Goal: Task Accomplishment & Management: Complete application form

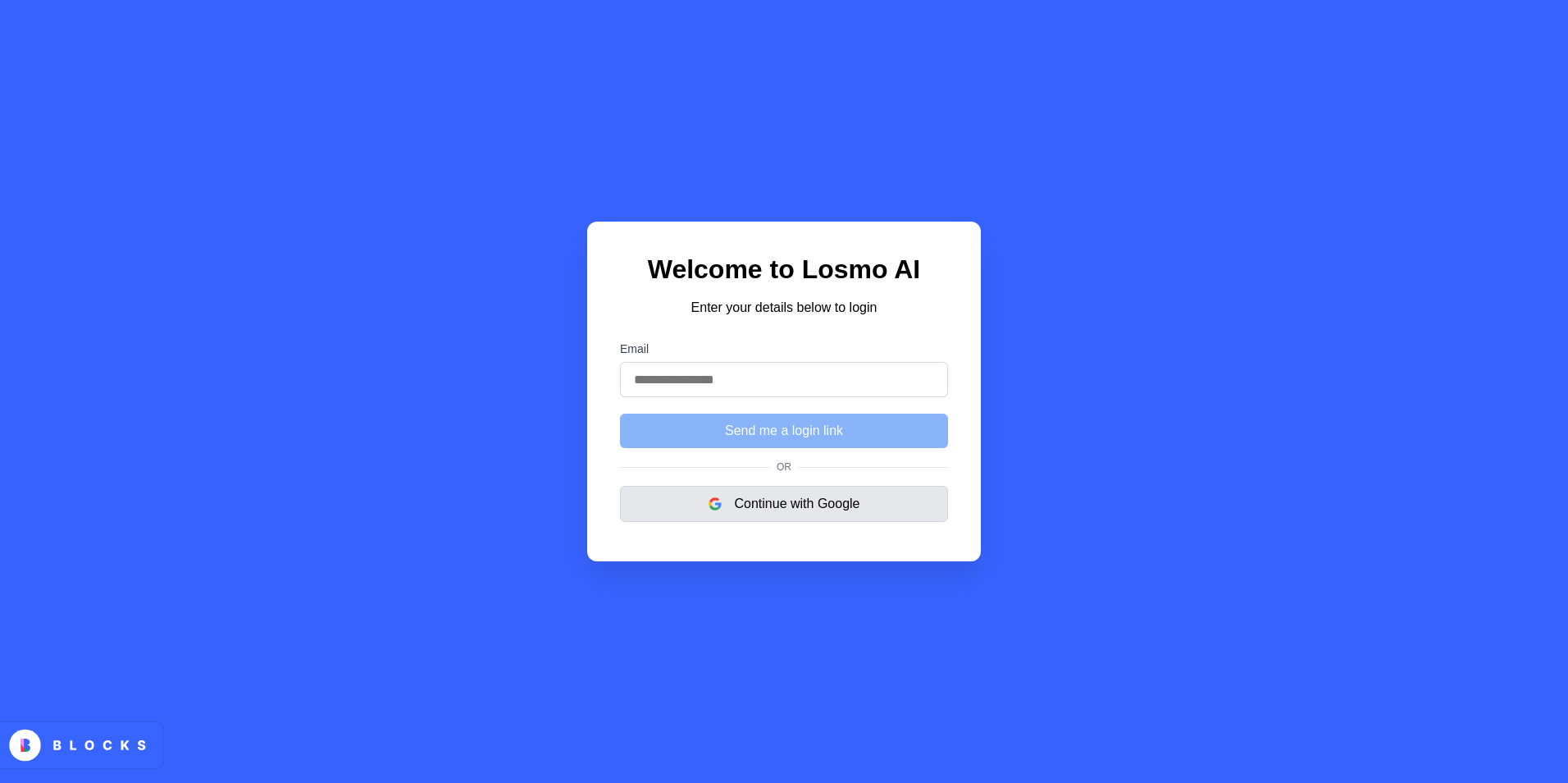
click at [739, 507] on button "Continue with Google" at bounding box center [783, 504] width 328 height 36
click at [779, 505] on button "Continue with Google" at bounding box center [783, 504] width 328 height 36
click at [792, 374] on input "Email" at bounding box center [783, 379] width 328 height 36
type input "**********"
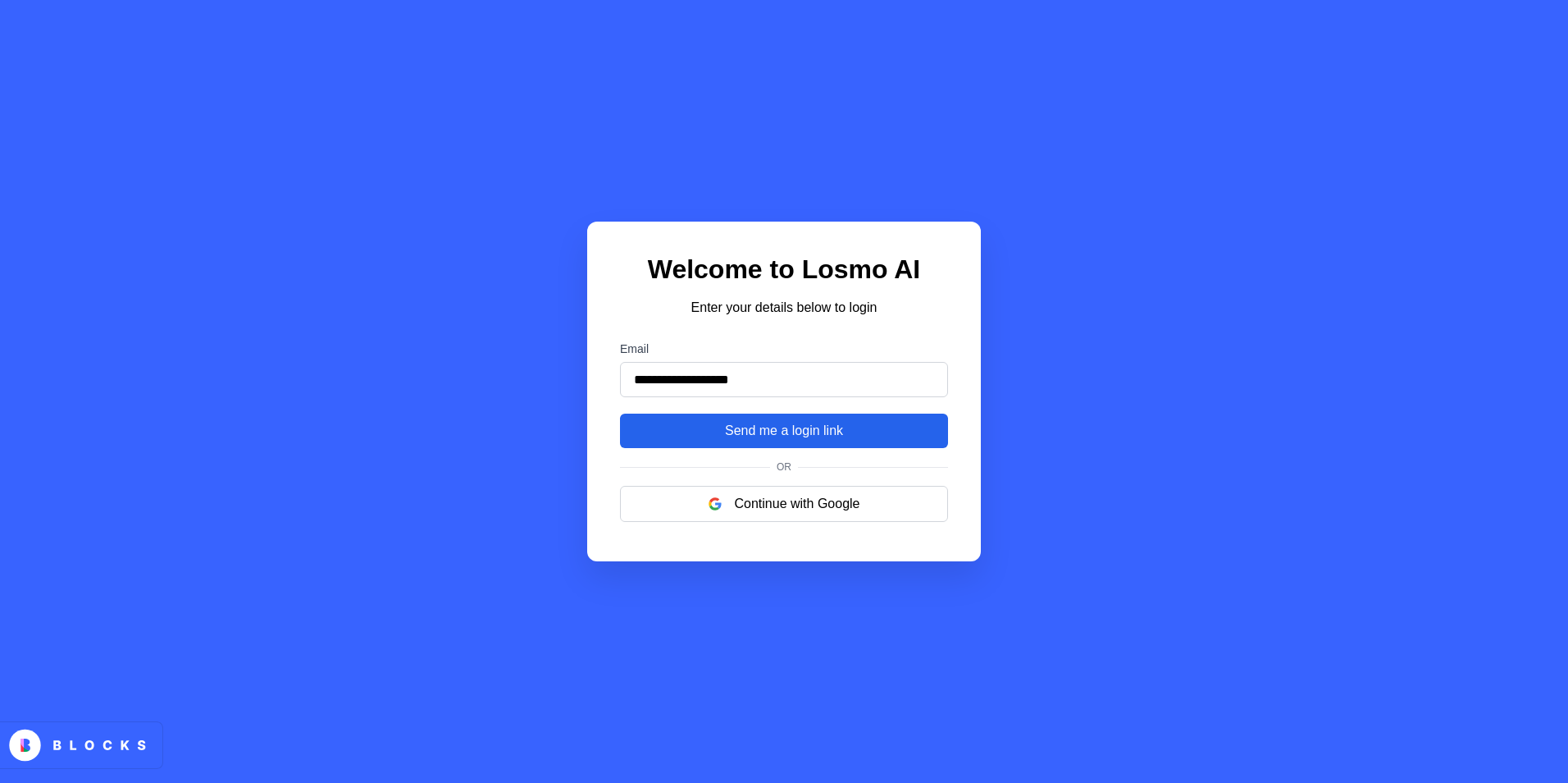
click at [717, 433] on button "Send me a login link" at bounding box center [783, 431] width 328 height 35
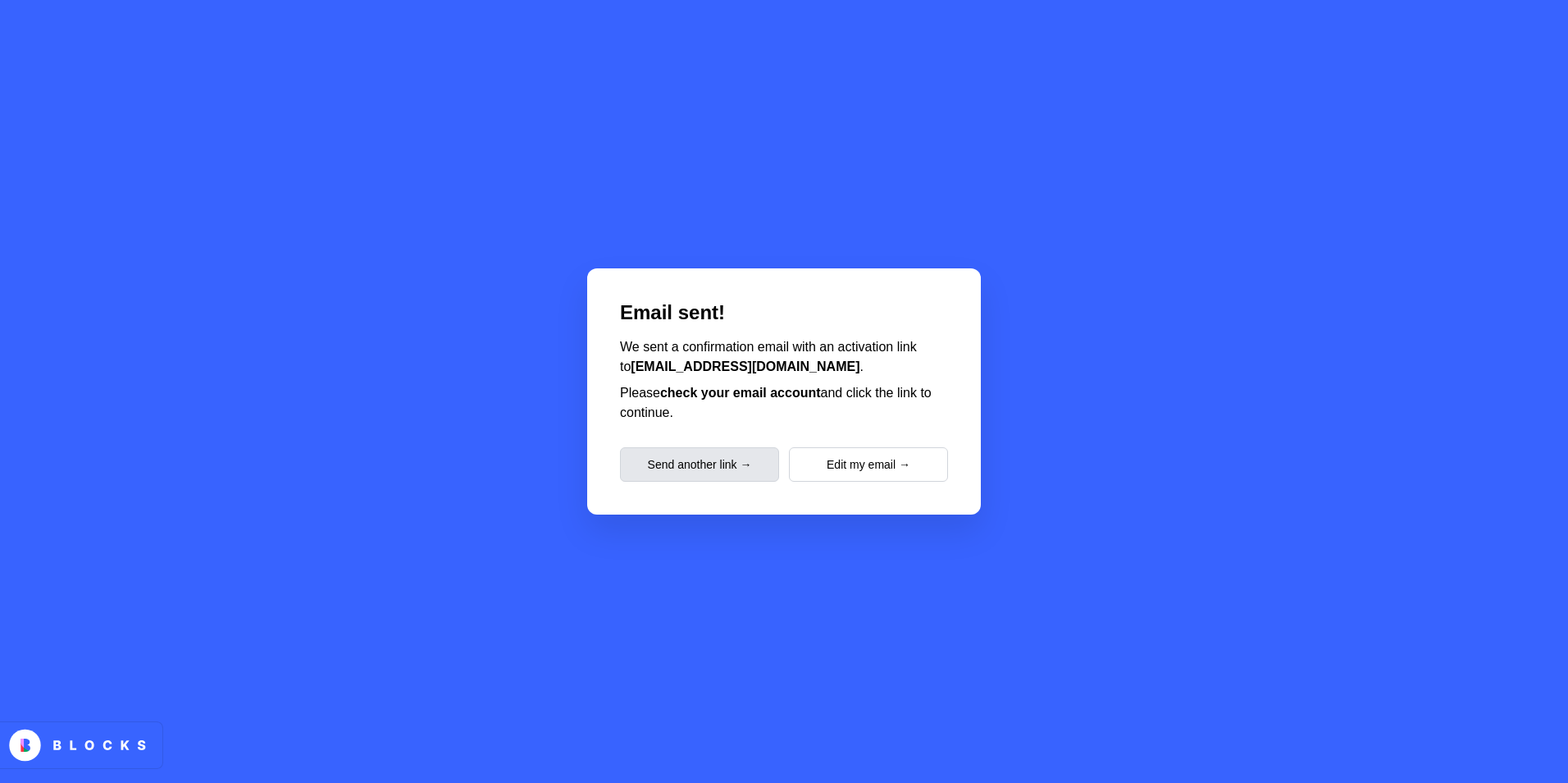
click at [697, 471] on button "Send another link →" at bounding box center [699, 464] width 159 height 35
click at [719, 487] on div "Email sent! We sent a confirmation email with an activation link to f80944054@g…" at bounding box center [784, 391] width 394 height 246
click at [721, 468] on button "Send another link →" at bounding box center [699, 464] width 159 height 35
click at [839, 447] on div "Email sent! We sent a confirmation email with an activation link to f80944054@g…" at bounding box center [784, 391] width 394 height 246
click at [830, 468] on button "Edit my email →" at bounding box center [868, 464] width 159 height 35
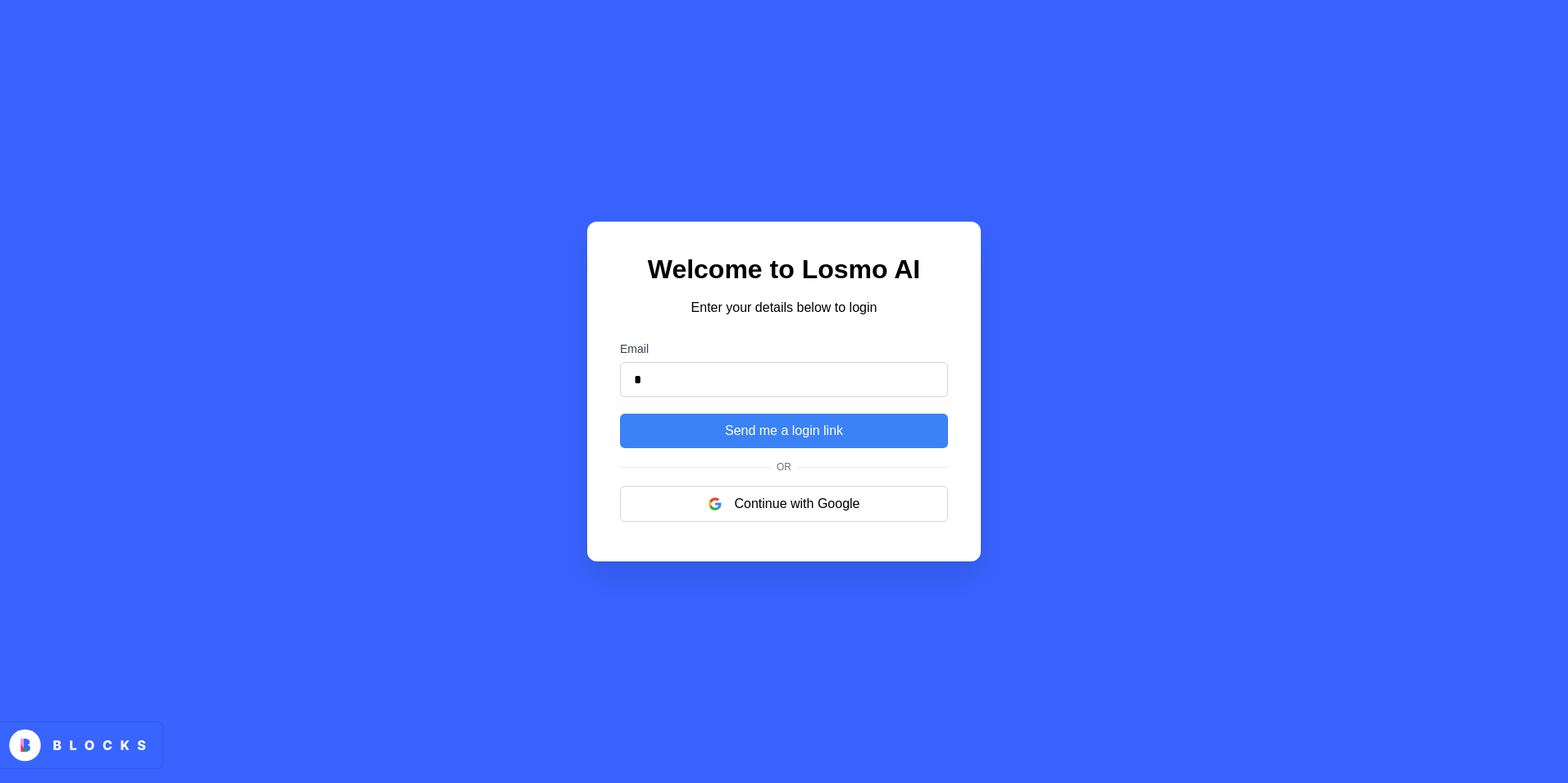
type input "**********"
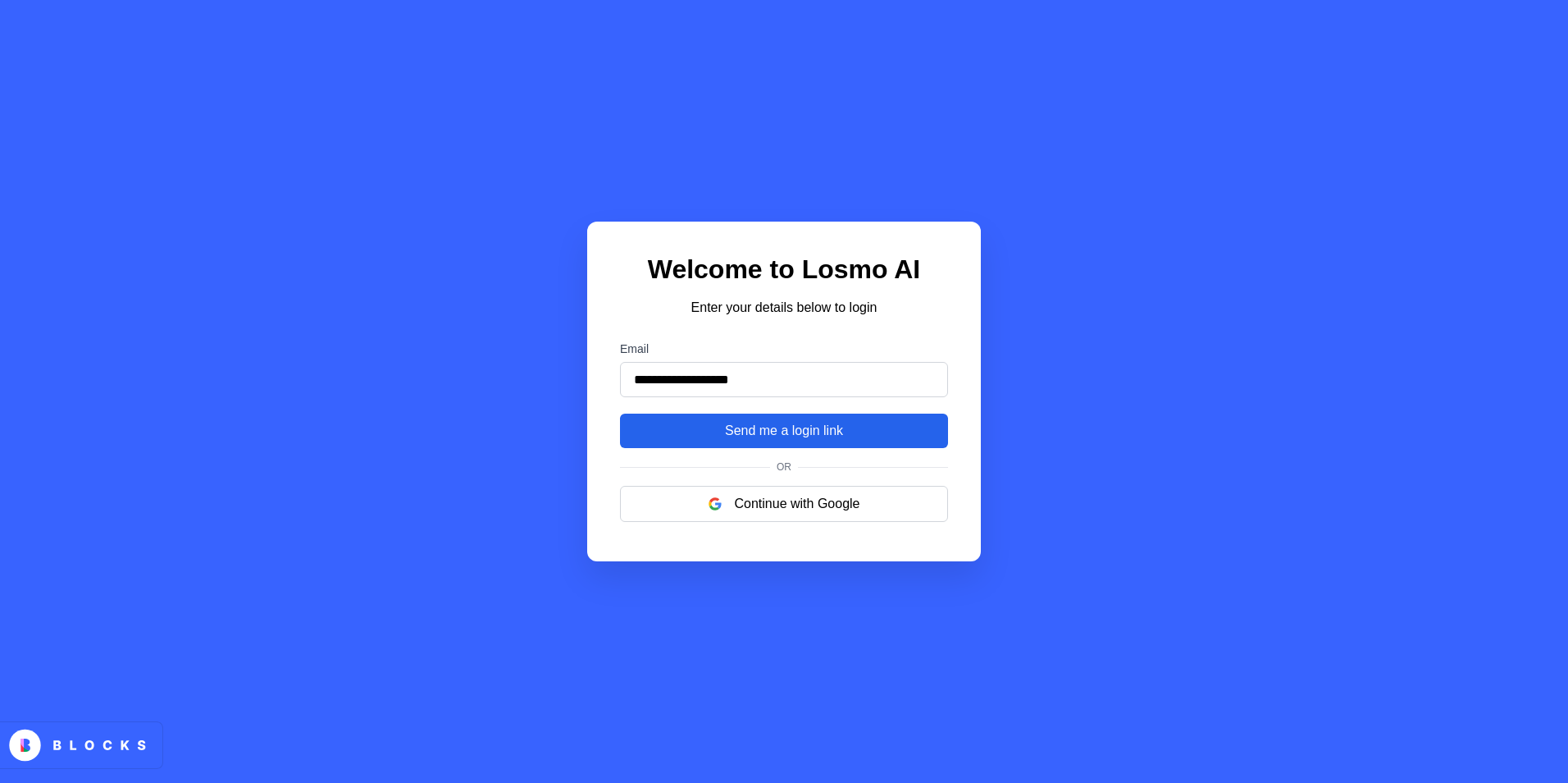
click at [712, 443] on button "Send me a login link" at bounding box center [783, 431] width 328 height 35
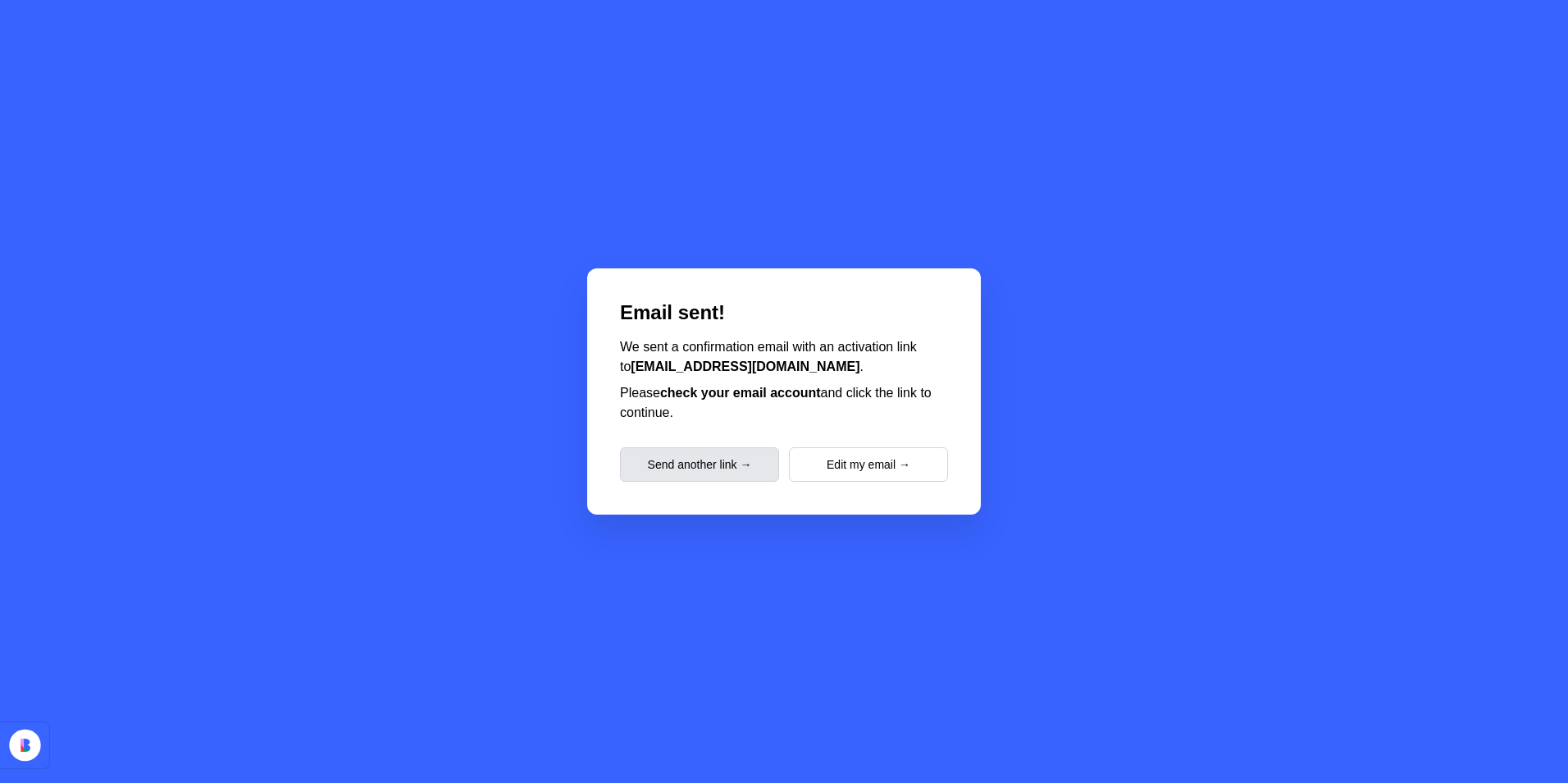
click at [718, 457] on button "Send another link →" at bounding box center [699, 464] width 159 height 35
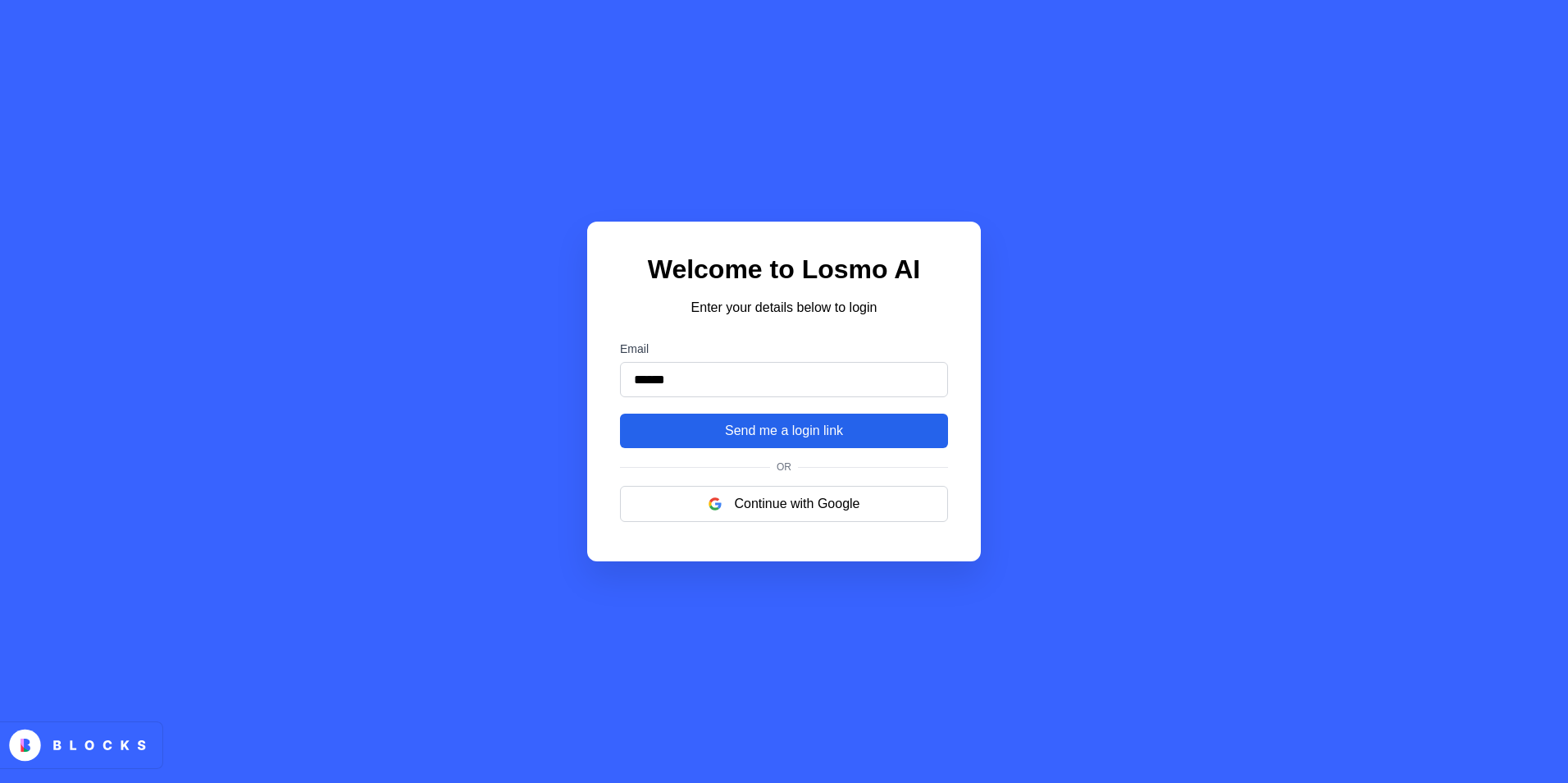
type input "******"
click at [761, 445] on button "Send me a login link" at bounding box center [783, 431] width 328 height 35
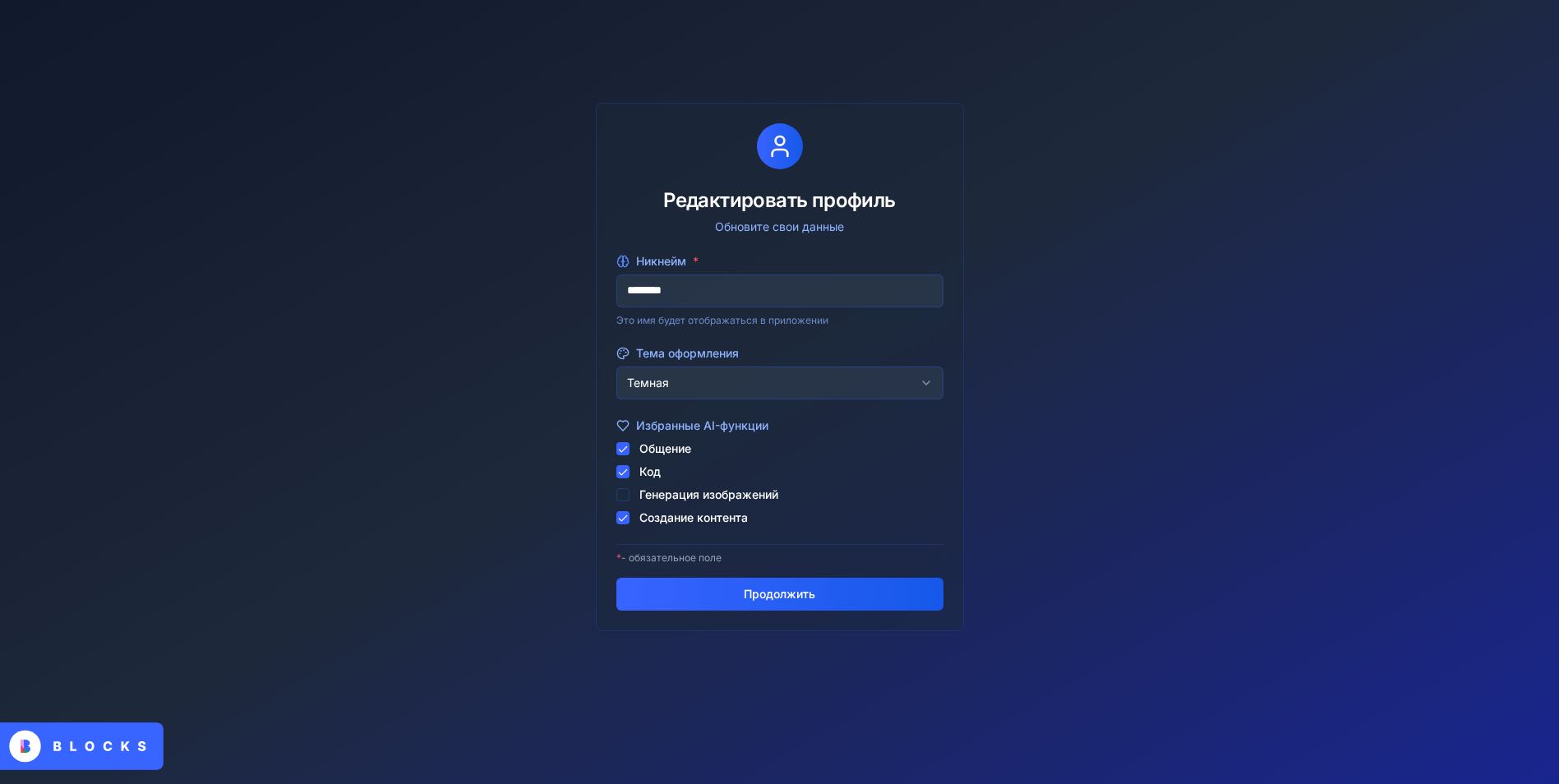
scroll to position [113, 0]
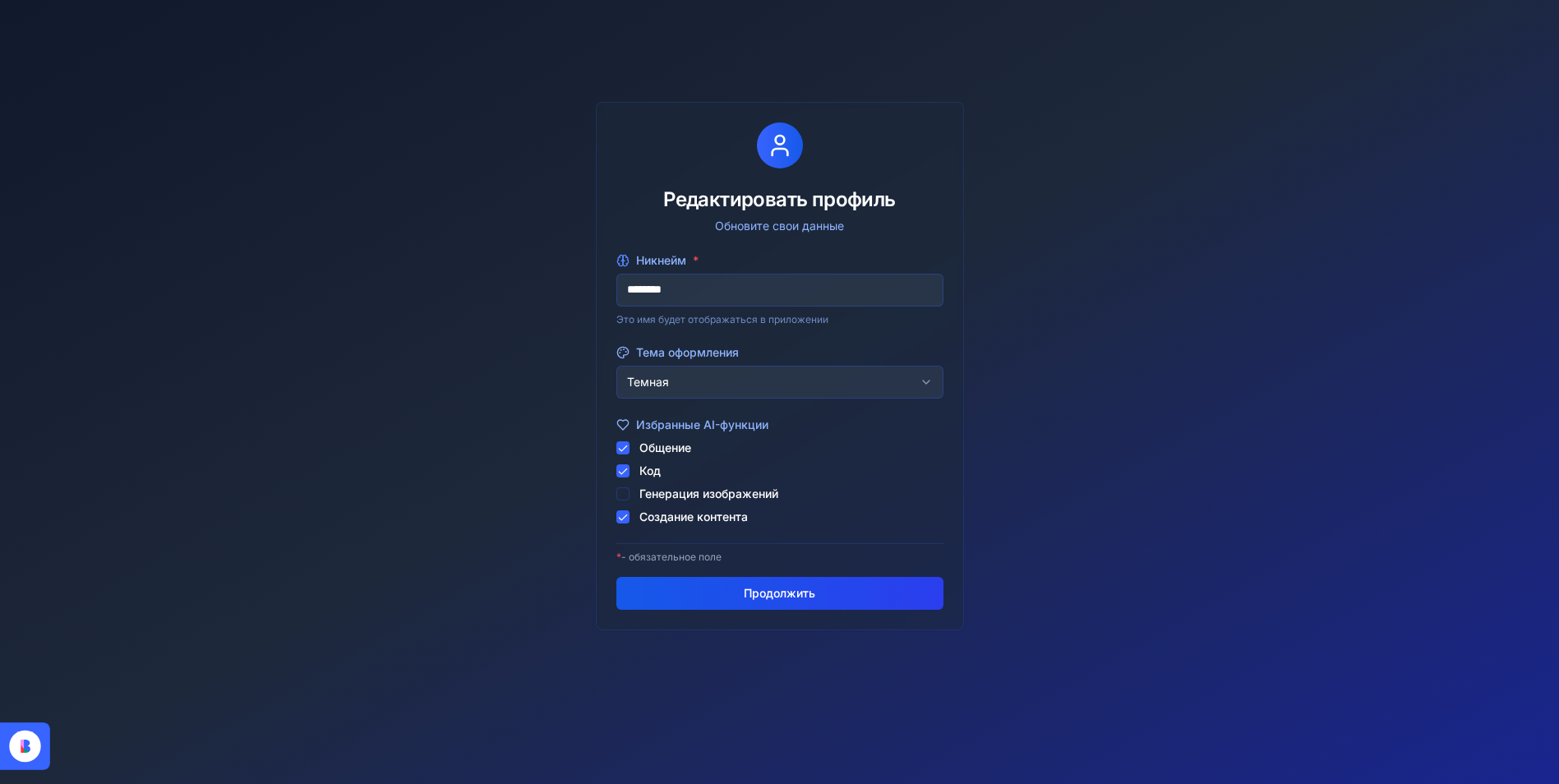
click at [725, 602] on button "Продолжить" at bounding box center [780, 593] width 327 height 33
